Goal: Transaction & Acquisition: Purchase product/service

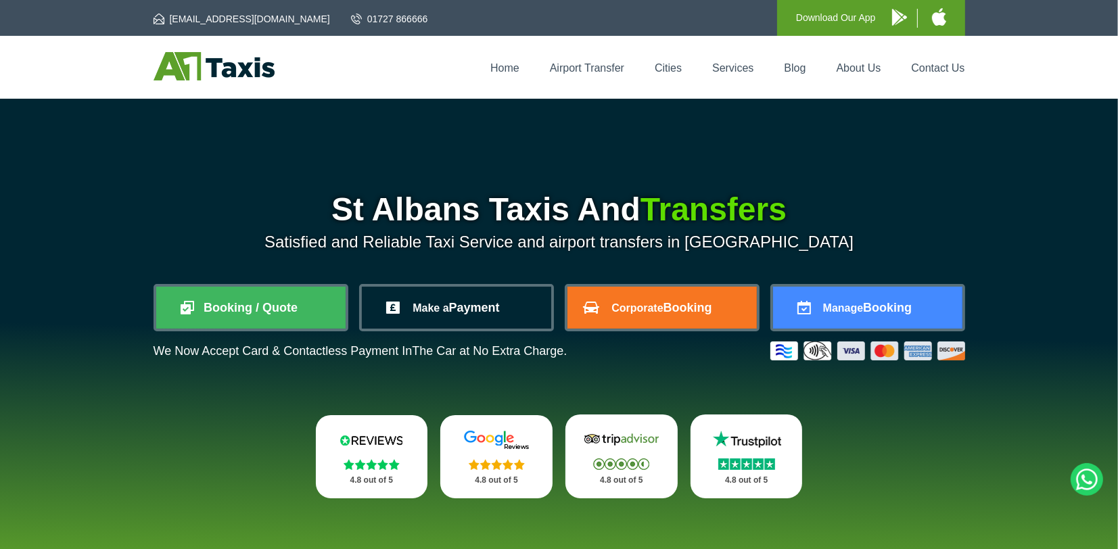
click at [461, 310] on link "Make a Payment" at bounding box center [456, 308] width 189 height 42
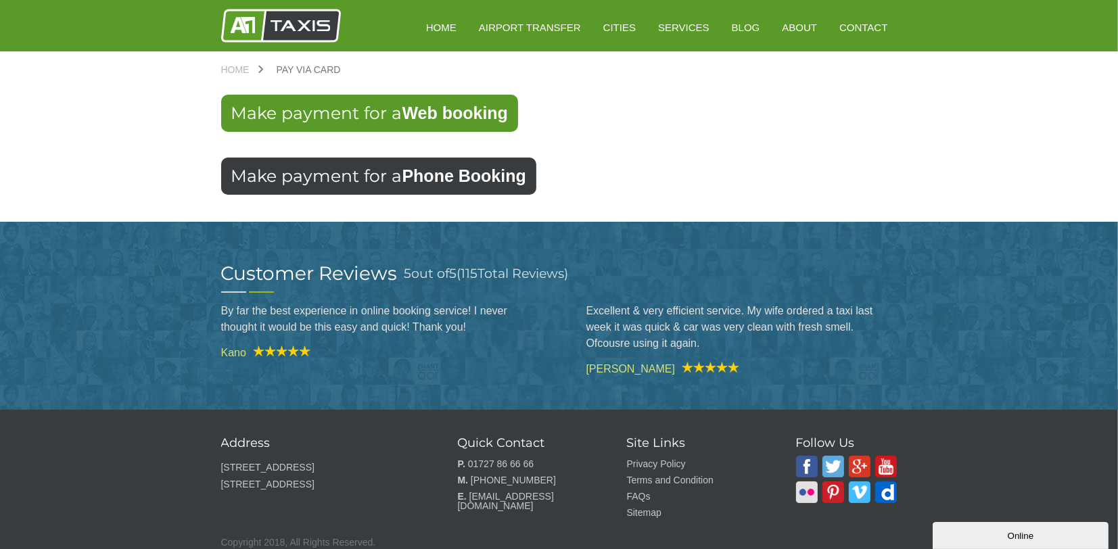
click at [363, 181] on link "Make payment for a Phone Booking" at bounding box center [378, 176] width 315 height 37
